Goal: Task Accomplishment & Management: Complete application form

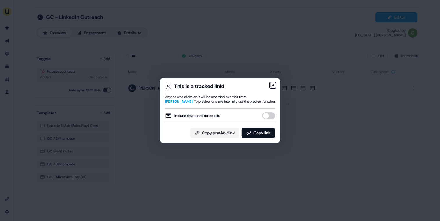
click at [273, 84] on icon "button" at bounding box center [273, 85] width 5 height 5
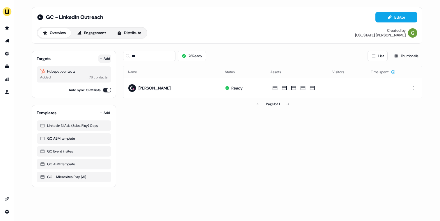
click at [105, 55] on button "Add" at bounding box center [104, 58] width 13 height 8
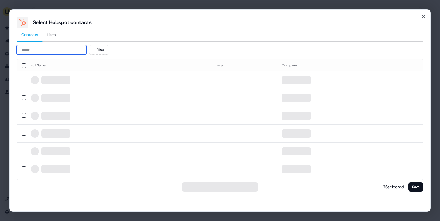
click at [69, 50] on input at bounding box center [52, 49] width 70 height 9
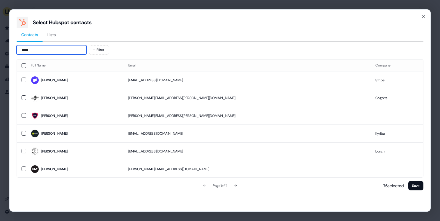
type input "****"
click at [423, 15] on icon "button" at bounding box center [423, 16] width 5 height 5
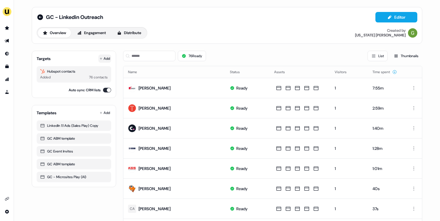
click at [105, 58] on button "Add" at bounding box center [104, 58] width 13 height 8
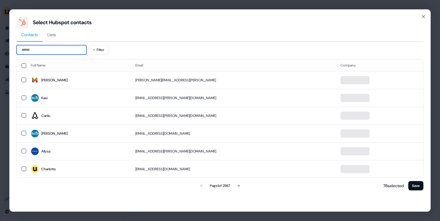
click at [77, 47] on input at bounding box center [52, 49] width 70 height 9
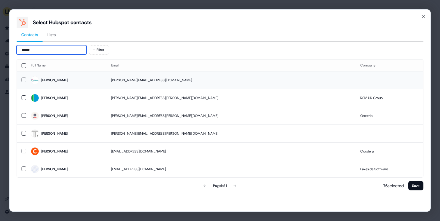
type input "******"
click at [91, 75] on td "Emma" at bounding box center [66, 80] width 80 height 18
click at [415, 185] on button "Save" at bounding box center [415, 185] width 15 height 9
click at [413, 186] on button "Save" at bounding box center [415, 185] width 15 height 9
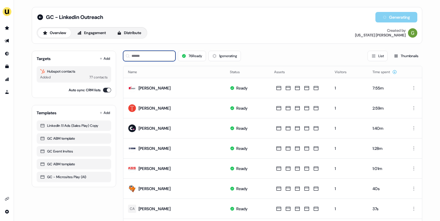
click at [161, 56] on input at bounding box center [149, 56] width 52 height 10
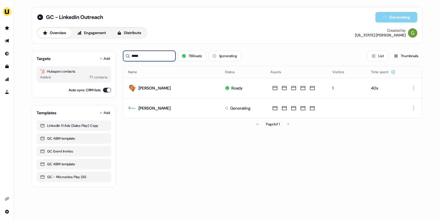
type input "****"
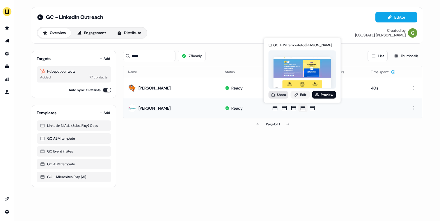
click at [281, 93] on button "Share" at bounding box center [279, 95] width 20 height 8
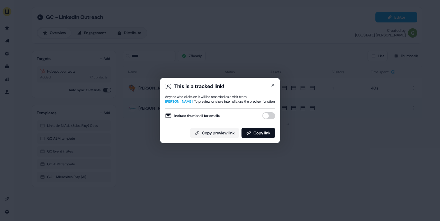
click at [269, 116] on button "Include thumbnail for emails" at bounding box center [269, 115] width 13 height 7
click at [260, 132] on button "Copy link" at bounding box center [259, 132] width 34 height 10
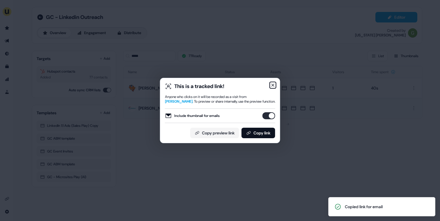
click at [272, 86] on icon "button" at bounding box center [273, 85] width 5 height 5
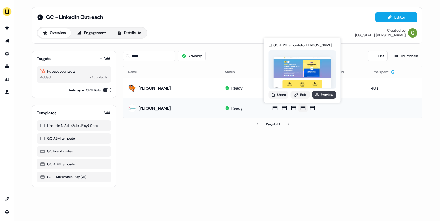
click at [319, 95] on link "Preview" at bounding box center [324, 95] width 24 height 8
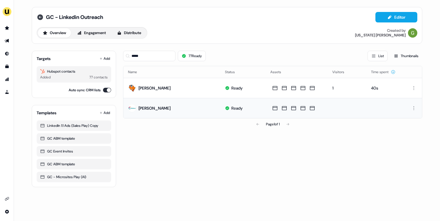
click at [38, 14] on icon at bounding box center [40, 17] width 7 height 7
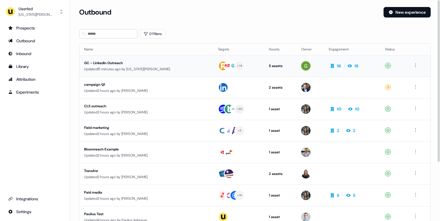
click at [155, 66] on div "Updated 15 minutes ago by Georgia Cohen" at bounding box center [146, 69] width 125 height 6
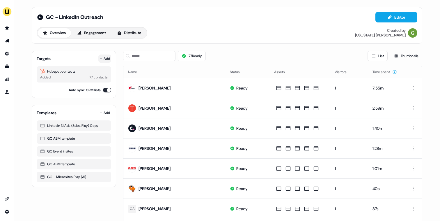
click at [106, 57] on button "Add" at bounding box center [104, 58] width 13 height 8
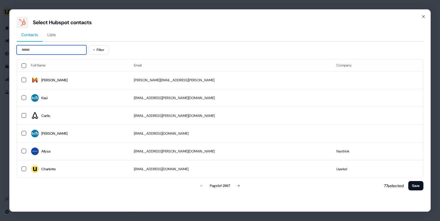
click at [82, 47] on input at bounding box center [52, 49] width 70 height 9
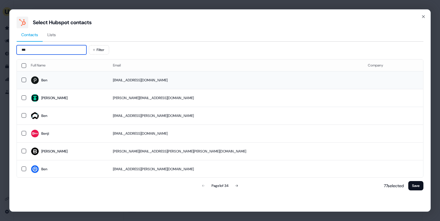
type input "***"
click at [176, 79] on td "ben.aronsten@paddle.com" at bounding box center [235, 80] width 255 height 18
click at [418, 187] on button "Save" at bounding box center [415, 185] width 15 height 9
click at [415, 184] on button "Save" at bounding box center [415, 185] width 15 height 9
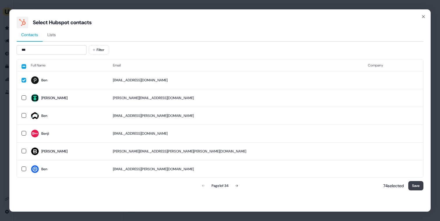
click at [415, 184] on button "Save" at bounding box center [415, 185] width 15 height 9
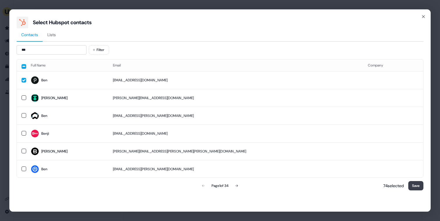
click at [417, 186] on button "Save" at bounding box center [415, 185] width 15 height 9
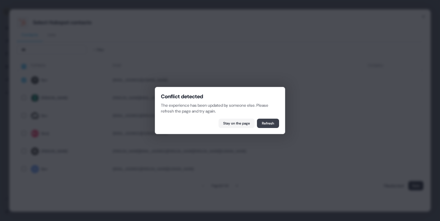
click at [267, 121] on button "Refresh" at bounding box center [268, 122] width 22 height 9
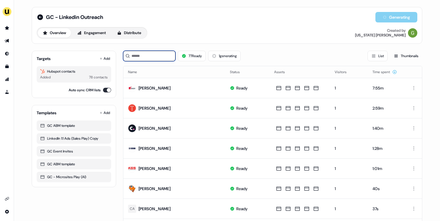
click at [153, 61] on div "77 Ready 1 generating List Thumbnails" at bounding box center [272, 56] width 299 height 20
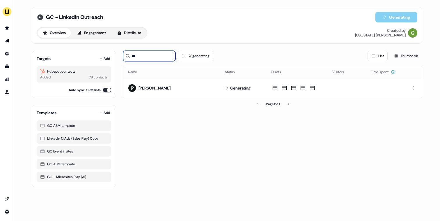
type input "***"
click at [42, 16] on icon at bounding box center [40, 17] width 6 height 6
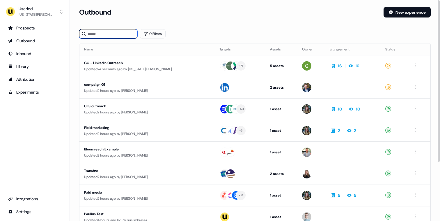
click at [100, 36] on input at bounding box center [108, 33] width 58 height 9
click at [397, 10] on button "New experience" at bounding box center [407, 12] width 47 height 10
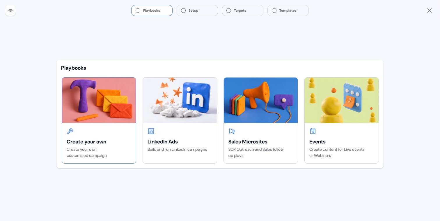
click at [114, 153] on div "Create your own customised campaign" at bounding box center [99, 152] width 65 height 12
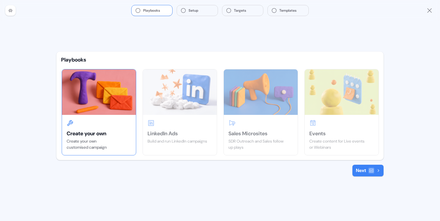
click at [362, 173] on button "Next" at bounding box center [367, 170] width 31 height 12
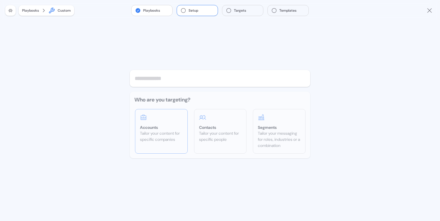
click at [151, 131] on div "Who are you targeting? Accounts Tailor your content for specific companies Cont…" at bounding box center [220, 124] width 180 height 67
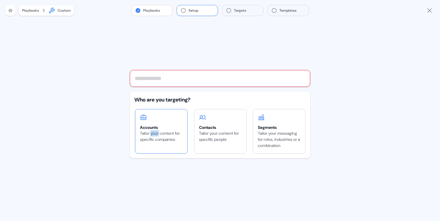
click at [151, 131] on div "Tailor your content for specific companies" at bounding box center [161, 136] width 43 height 12
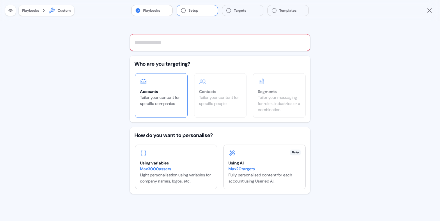
click at [168, 91] on div "Accounts" at bounding box center [161, 91] width 43 height 6
click at [183, 43] on input "text" at bounding box center [220, 42] width 180 height 17
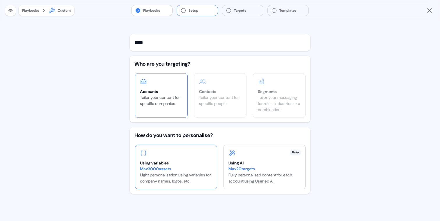
type input "****"
click at [182, 182] on div "Max 3000 assets Light personalisation using variables for company names, logos,…" at bounding box center [176, 175] width 72 height 18
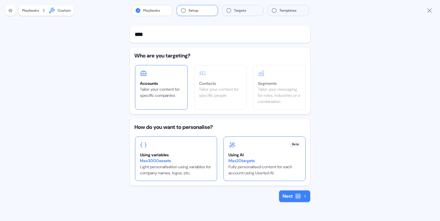
click at [265, 172] on div "Max 20 targets Fully personalised content for each account using Userled AI." at bounding box center [264, 166] width 72 height 18
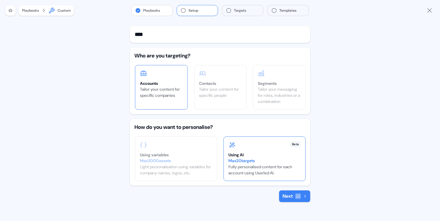
click at [286, 196] on button "Next" at bounding box center [294, 196] width 31 height 12
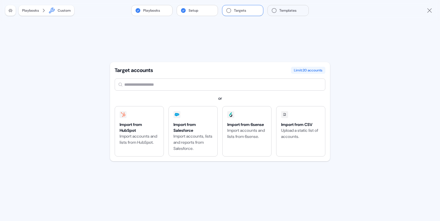
click at [155, 83] on input "text" at bounding box center [220, 84] width 211 height 12
type input "*"
type input "**"
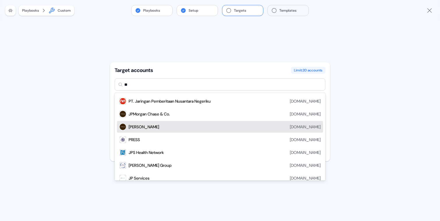
click at [151, 125] on div "Morgan jpmorgan.com" at bounding box center [225, 126] width 192 height 7
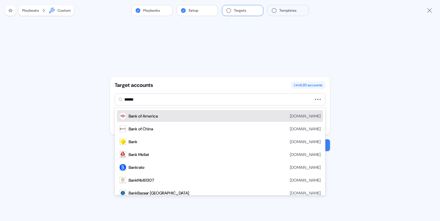
type input "*******"
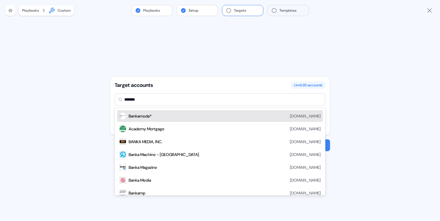
click at [260, 115] on div "Bankamoda® bankamoda.com" at bounding box center [225, 115] width 192 height 7
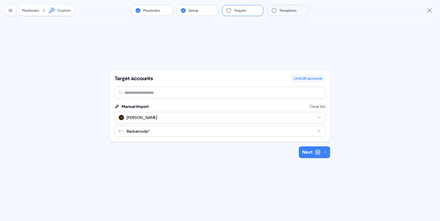
click at [320, 133] on icon "Remove target" at bounding box center [319, 131] width 5 height 5
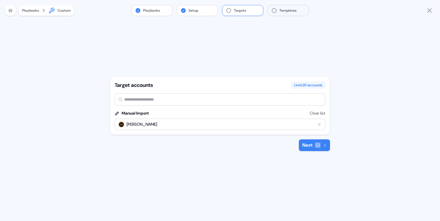
click at [226, 96] on input "text" at bounding box center [220, 99] width 211 height 12
type input "****"
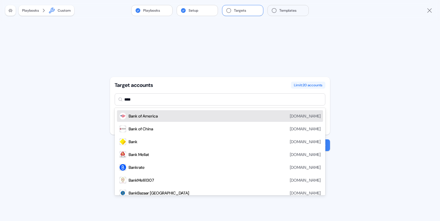
click at [210, 114] on div "Bank of America bankofamerica.com" at bounding box center [225, 115] width 192 height 7
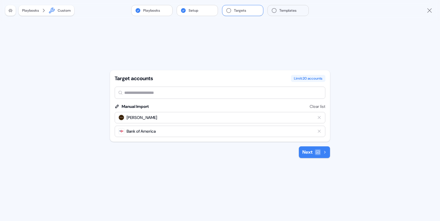
click at [308, 155] on button "Next" at bounding box center [314, 152] width 31 height 12
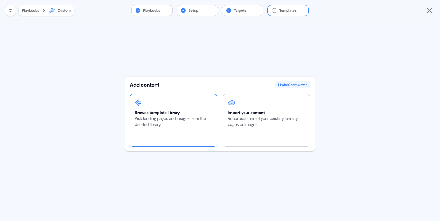
click at [205, 125] on div "Pick landing pages and images from the Userled library" at bounding box center [173, 121] width 77 height 12
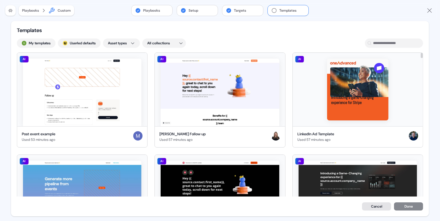
click at [377, 207] on button "Cancel" at bounding box center [376, 206] width 29 height 8
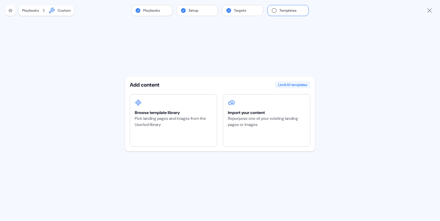
click at [150, 11] on button "Playbooks" at bounding box center [152, 10] width 41 height 10
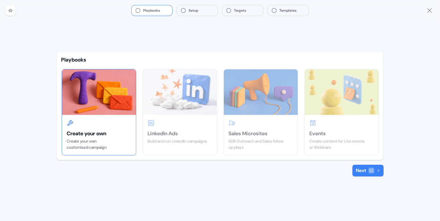
click at [125, 120] on div at bounding box center [99, 122] width 65 height 7
click at [102, 146] on div "Create your own customised campaign" at bounding box center [99, 144] width 65 height 12
click at [361, 172] on button "Next" at bounding box center [367, 170] width 31 height 12
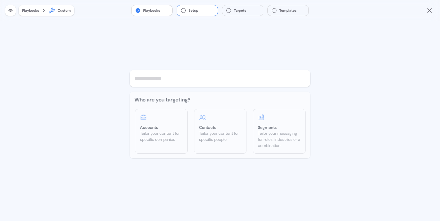
click at [170, 79] on input "text" at bounding box center [220, 78] width 180 height 17
type input "*"
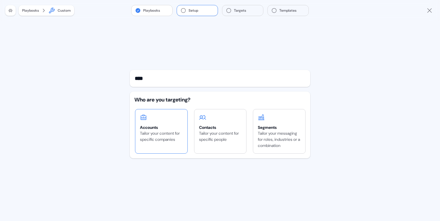
type input "****"
click at [175, 125] on div "Accounts" at bounding box center [161, 127] width 43 height 6
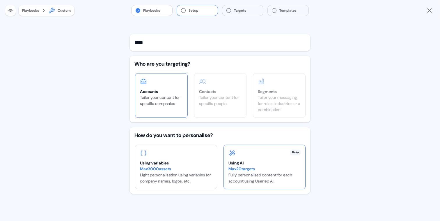
click at [254, 186] on div "Beta Using AI Max 20 targets Fully personalised content for each account using …" at bounding box center [264, 167] width 81 height 44
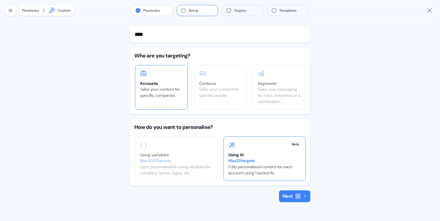
click at [288, 199] on button "Next" at bounding box center [294, 196] width 31 height 12
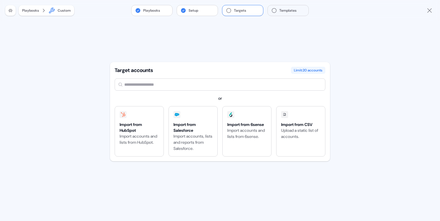
click at [156, 87] on input "text" at bounding box center [220, 84] width 211 height 12
type input "**"
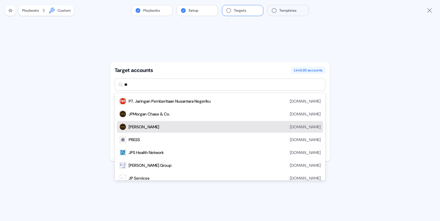
click at [219, 130] on div "Morgan jpmorgan.com" at bounding box center [225, 126] width 192 height 7
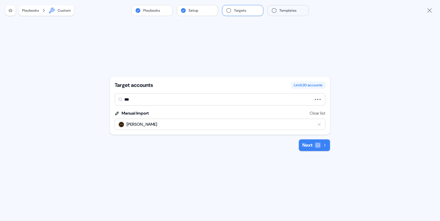
type input "****"
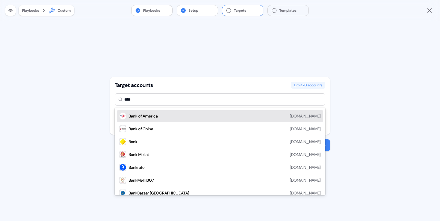
click at [182, 116] on div "Bank of America bankofamerica.com" at bounding box center [225, 115] width 192 height 7
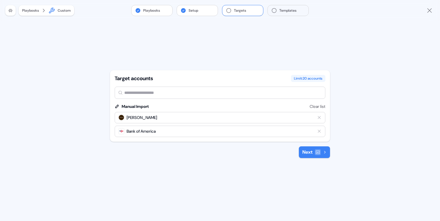
click at [311, 153] on button "Next" at bounding box center [314, 152] width 31 height 12
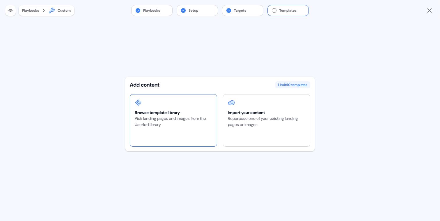
click at [195, 119] on div "Pick landing pages and images from the Userled library" at bounding box center [173, 121] width 77 height 12
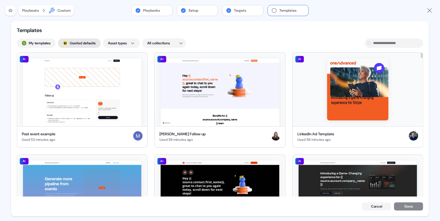
click at [77, 44] on button "; Userled defaults" at bounding box center [79, 42] width 43 height 9
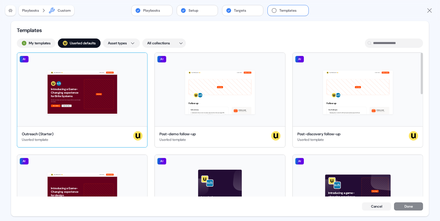
click at [94, 136] on div "Outreach (Starter) Userled template" at bounding box center [82, 137] width 121 height 12
click at [409, 208] on button "Done" at bounding box center [408, 207] width 29 height 8
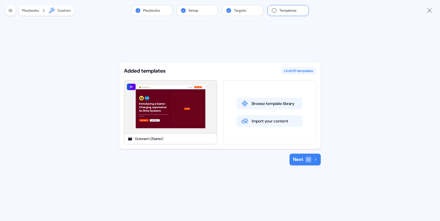
click at [297, 155] on button "Next" at bounding box center [305, 159] width 31 height 12
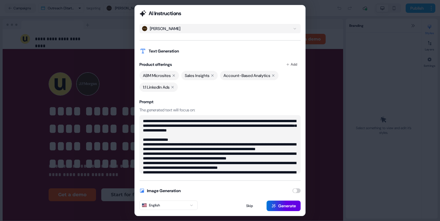
drag, startPoint x: 150, startPoint y: 120, endPoint x: 219, endPoint y: 128, distance: 69.4
click at [219, 128] on textarea "**********" at bounding box center [219, 144] width 161 height 58
drag, startPoint x: 147, startPoint y: 123, endPoint x: 225, endPoint y: 139, distance: 80.1
click at [225, 139] on textarea "**********" at bounding box center [219, 144] width 161 height 58
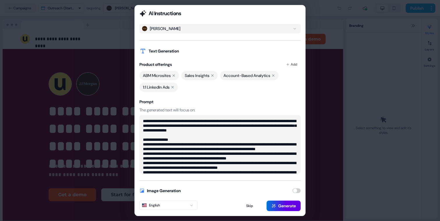
click at [225, 139] on textarea "**********" at bounding box center [219, 144] width 161 height 58
drag, startPoint x: 234, startPoint y: 123, endPoint x: 294, endPoint y: 131, distance: 60.2
click at [294, 131] on textarea "**********" at bounding box center [219, 144] width 161 height 58
click at [180, 131] on textarea "**********" at bounding box center [219, 144] width 161 height 58
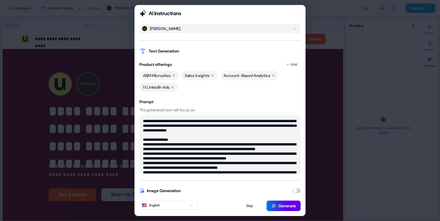
scroll to position [28, 0]
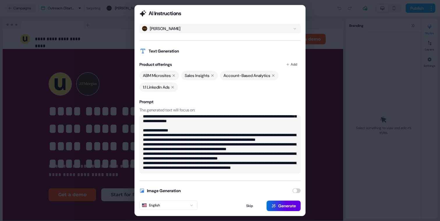
click at [190, 173] on div "AI Instructions Morgan Text Generation Product offerings Add ABM Microsites Sal…" at bounding box center [219, 110] width 171 height 211
click at [190, 172] on textarea "**********" at bounding box center [219, 144] width 161 height 58
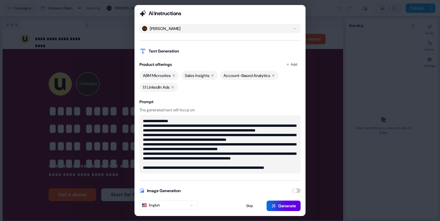
scroll to position [39, 0]
type textarea "**********"
click at [290, 208] on button "Generate" at bounding box center [284, 205] width 34 height 10
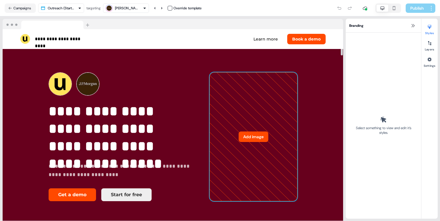
click at [278, 201] on icon at bounding box center [253, 136] width 87 height 128
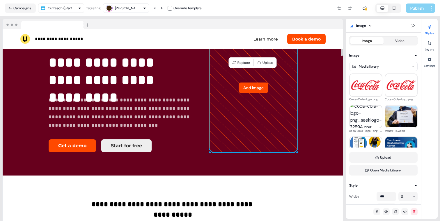
scroll to position [0, 0]
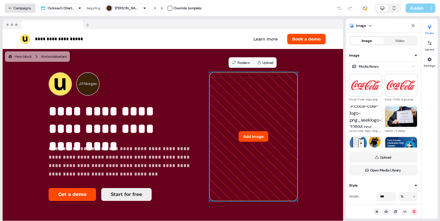
click at [33, 7] on button "Campaigns" at bounding box center [20, 7] width 31 height 9
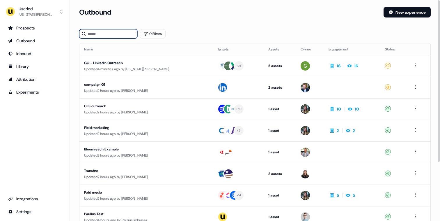
click at [115, 38] on input at bounding box center [108, 33] width 58 height 9
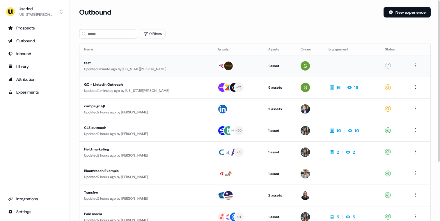
click at [419, 65] on td at bounding box center [418, 66] width 23 height 22
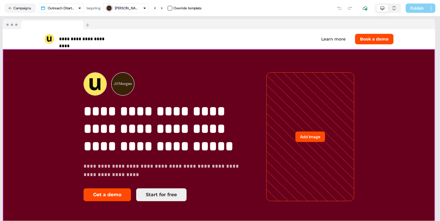
click at [438, 65] on div "Branding Select something to view and edit it’s styles. Styles Layers Settings" at bounding box center [438, 119] width 0 height 200
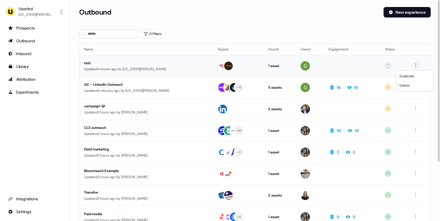
click at [416, 65] on html "For the best experience switch devices to a bigger screen. Go to Userled.io Use…" at bounding box center [220, 110] width 440 height 221
click at [413, 86] on div "Delete" at bounding box center [415, 85] width 34 height 9
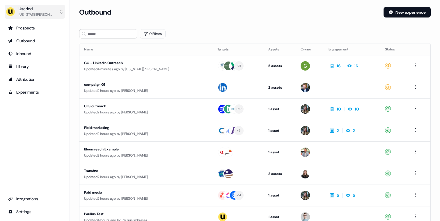
click at [28, 13] on div "[US_STATE][PERSON_NAME]" at bounding box center [36, 15] width 35 height 6
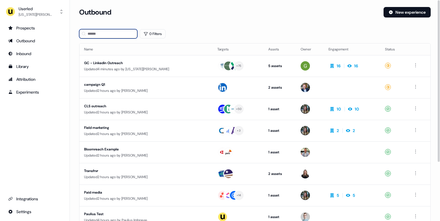
click at [99, 36] on input at bounding box center [108, 33] width 58 height 9
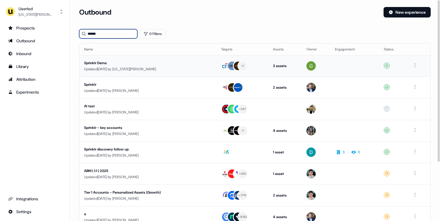
type input "******"
click at [179, 68] on div "Updated 2 days ago by Georgia Cohen" at bounding box center [148, 69] width 128 height 6
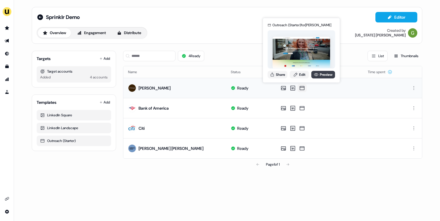
click at [316, 75] on icon at bounding box center [316, 74] width 4 height 3
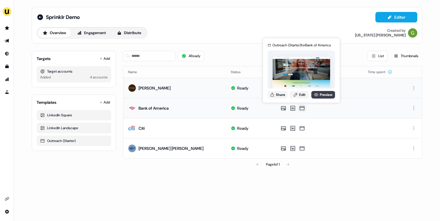
click at [319, 95] on link "Preview" at bounding box center [323, 95] width 24 height 8
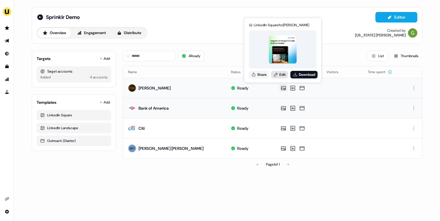
click at [284, 77] on link "Edit" at bounding box center [279, 75] width 17 height 8
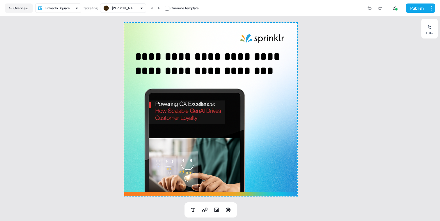
click at [100, 65] on div "**********" at bounding box center [210, 109] width 421 height 186
click at [132, 9] on div "Morgan" at bounding box center [123, 8] width 41 height 7
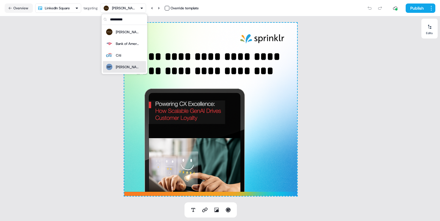
click at [26, 107] on div "**********" at bounding box center [210, 109] width 421 height 186
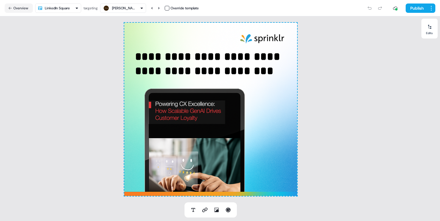
click at [134, 7] on div "Morgan" at bounding box center [123, 8] width 41 height 7
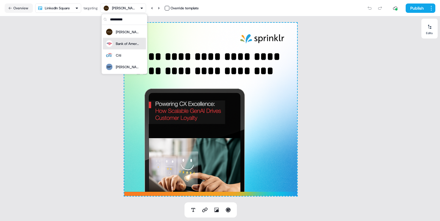
click at [129, 45] on div "Bank of America" at bounding box center [127, 44] width 23 height 6
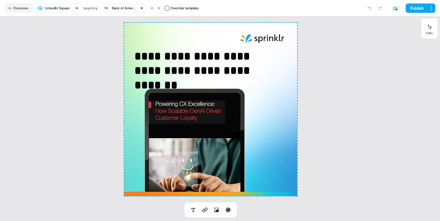
click at [127, 13] on button "Bank of America" at bounding box center [123, 7] width 46 height 9
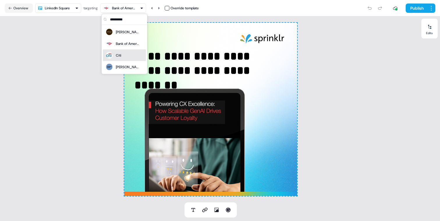
click at [121, 52] on div "Citi" at bounding box center [113, 55] width 16 height 8
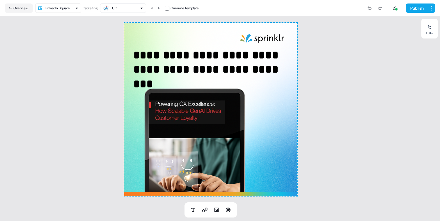
click at [123, 10] on div "Citi" at bounding box center [123, 8] width 41 height 7
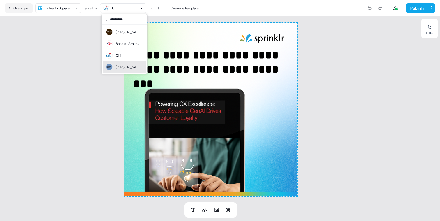
click at [119, 68] on div "Goldman Sachs" at bounding box center [127, 67] width 23 height 6
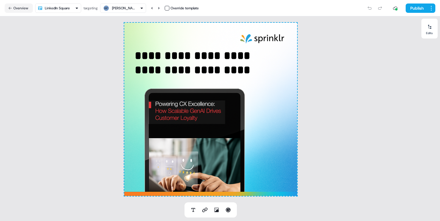
click at [133, 5] on div "Goldman Sachs" at bounding box center [123, 8] width 23 height 6
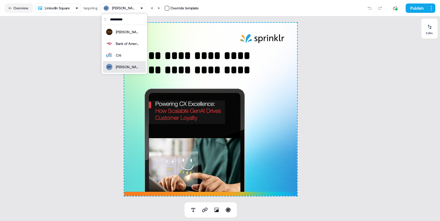
click at [119, 68] on div "Goldman Sachs" at bounding box center [127, 67] width 23 height 6
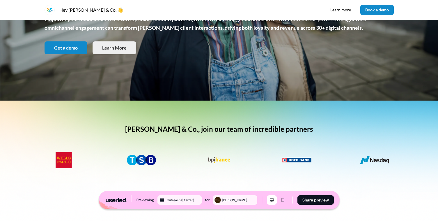
scroll to position [63, 0]
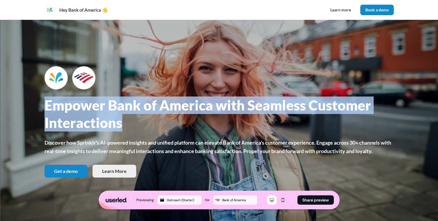
drag, startPoint x: 37, startPoint y: 106, endPoint x: 150, endPoint y: 124, distance: 115.0
click at [150, 124] on div "Empower Bank of America with Seamless Customer Interactions Discover how [PERSO…" at bounding box center [219, 122] width 384 height 204
click at [150, 124] on p "Empower Bank of America with Seamless Customer Interactions" at bounding box center [219, 113] width 349 height 35
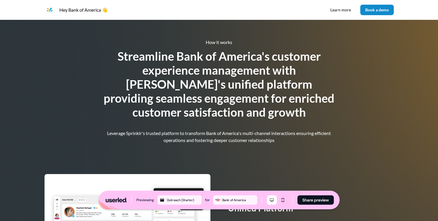
scroll to position [319, 0]
